Goal: Transaction & Acquisition: Book appointment/travel/reservation

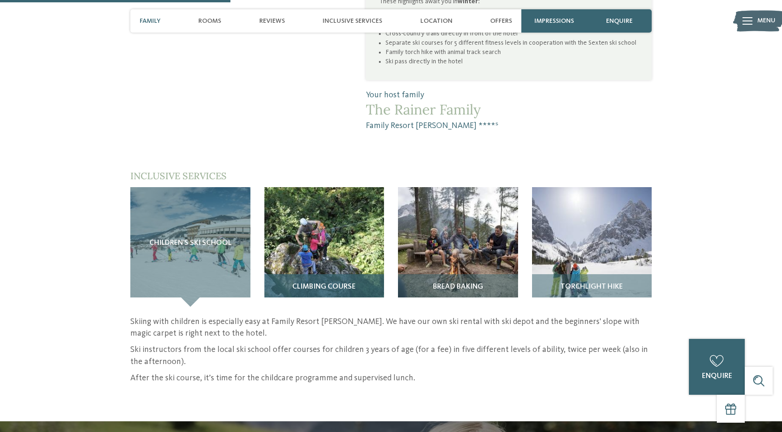
scroll to position [719, 0]
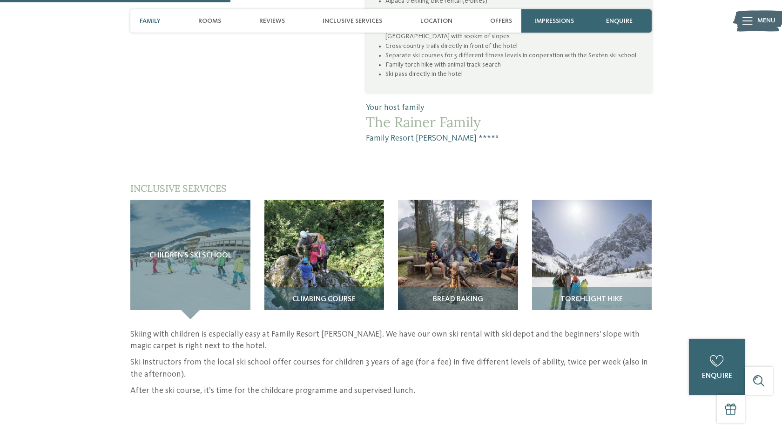
click at [740, 23] on img at bounding box center [758, 21] width 51 height 26
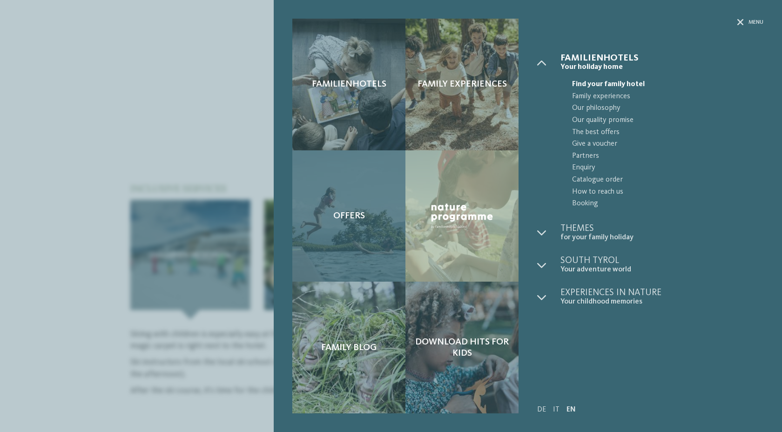
click at [353, 221] on span "Offers" at bounding box center [349, 215] width 32 height 11
click at [318, 236] on div "Offers" at bounding box center [348, 216] width 113 height 132
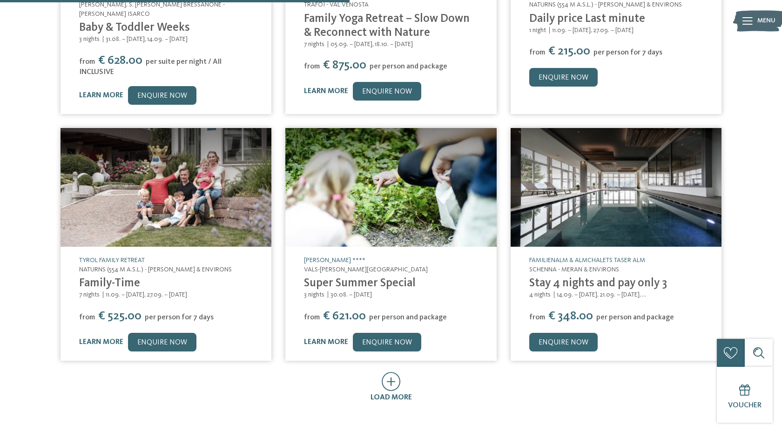
scroll to position [380, 0]
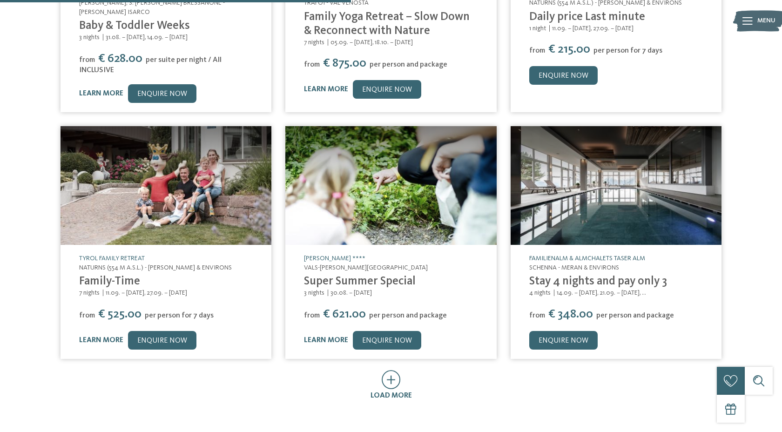
click at [538, 255] on link "Familienalm & Almchalets Taser Alm" at bounding box center [587, 258] width 116 height 7
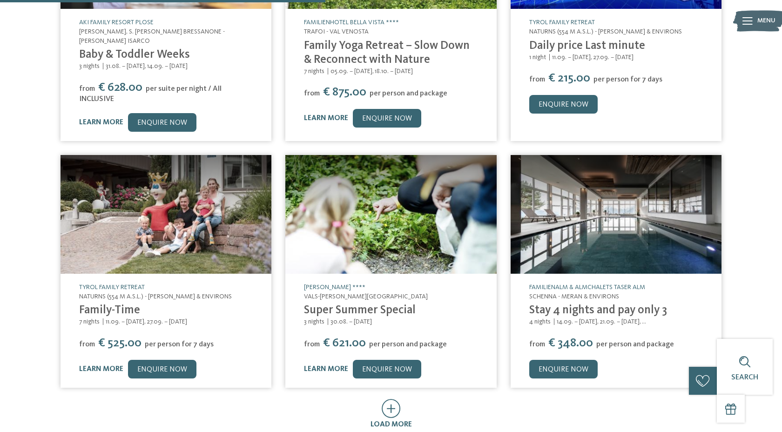
scroll to position [352, 0]
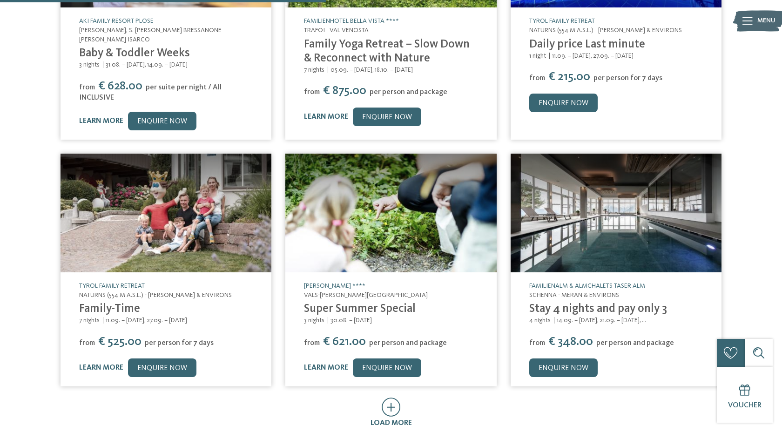
click at [547, 303] on link "Stay 4 nights and pay only 3" at bounding box center [598, 309] width 138 height 12
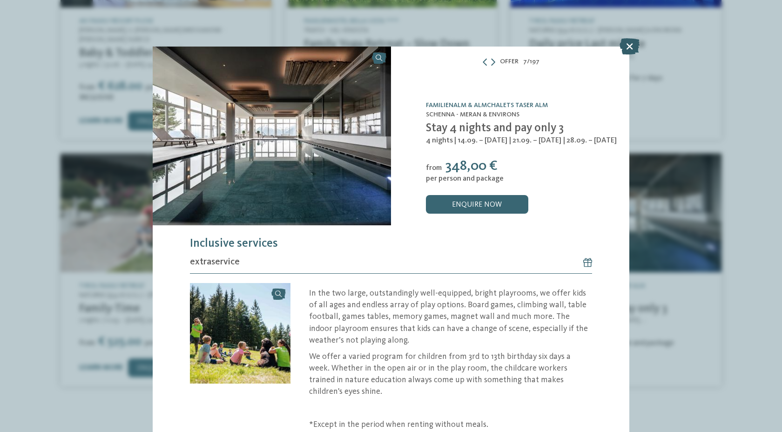
click at [628, 48] on icon at bounding box center [630, 46] width 20 height 16
